Goal: Entertainment & Leisure: Consume media (video, audio)

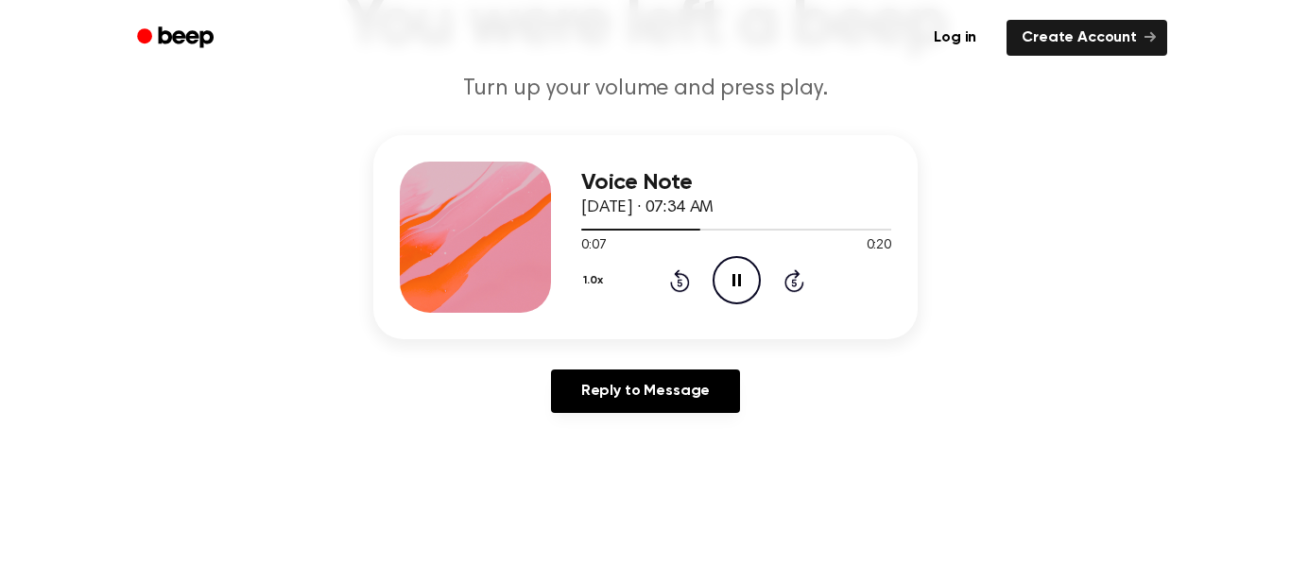
scroll to position [160, 0]
click at [680, 274] on icon at bounding box center [680, 281] width 20 height 23
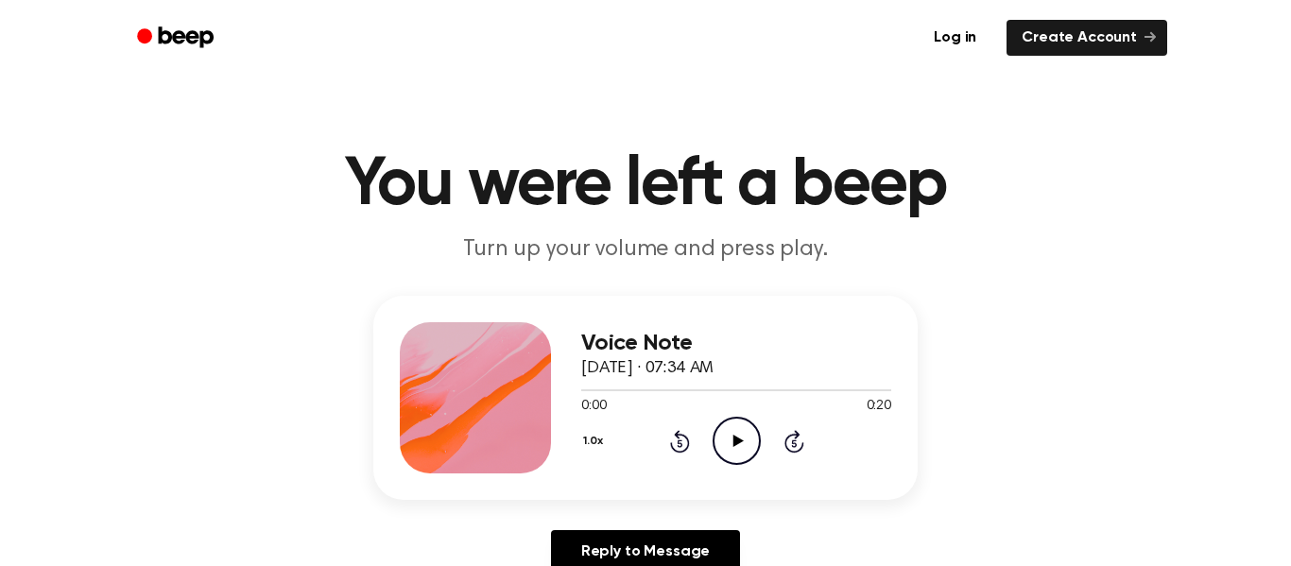
click at [749, 426] on icon "Play Audio" at bounding box center [737, 441] width 48 height 48
